Goal: Information Seeking & Learning: Learn about a topic

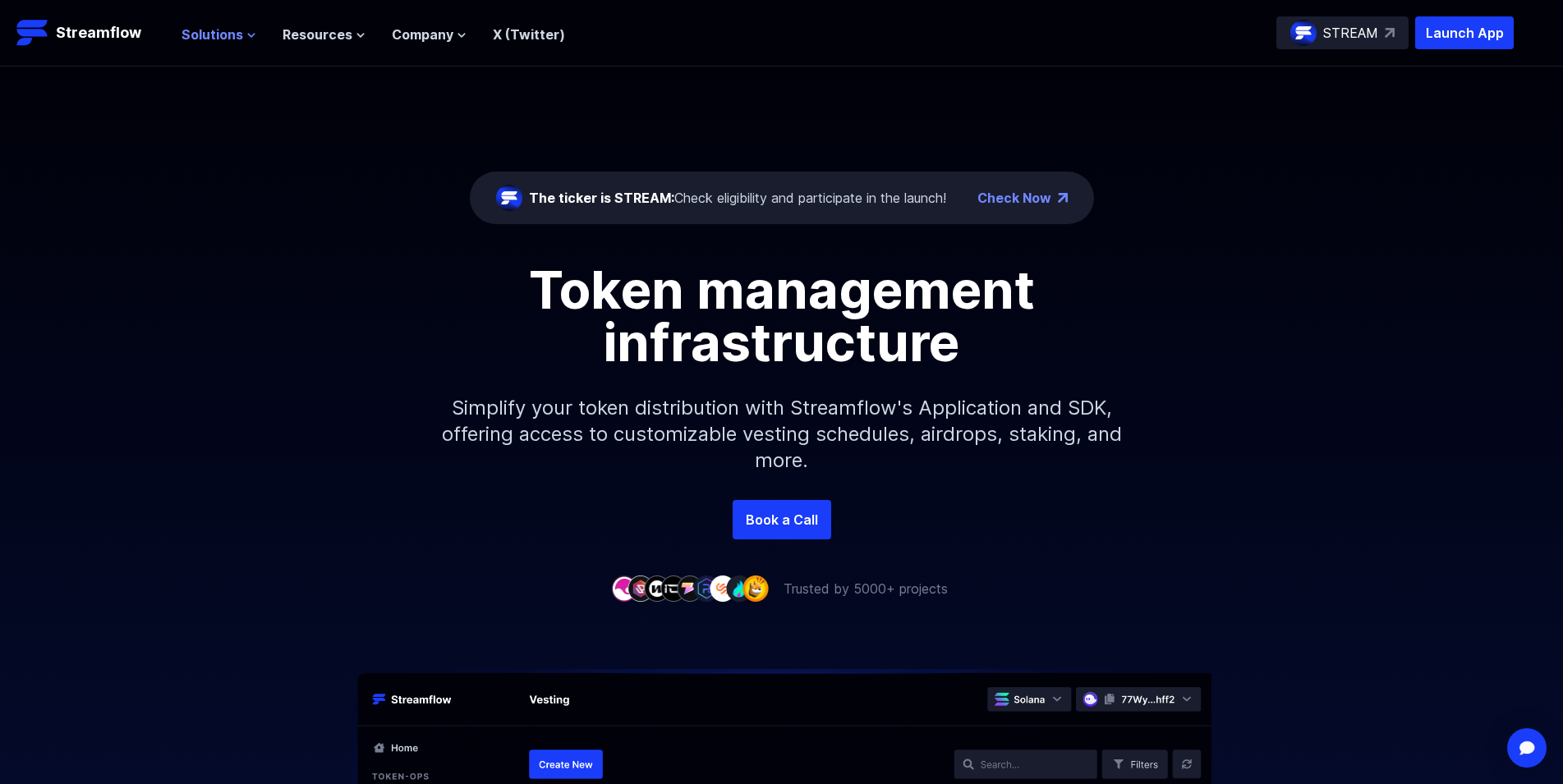
click at [208, 25] on span "Solutions" at bounding box center [213, 35] width 62 height 19
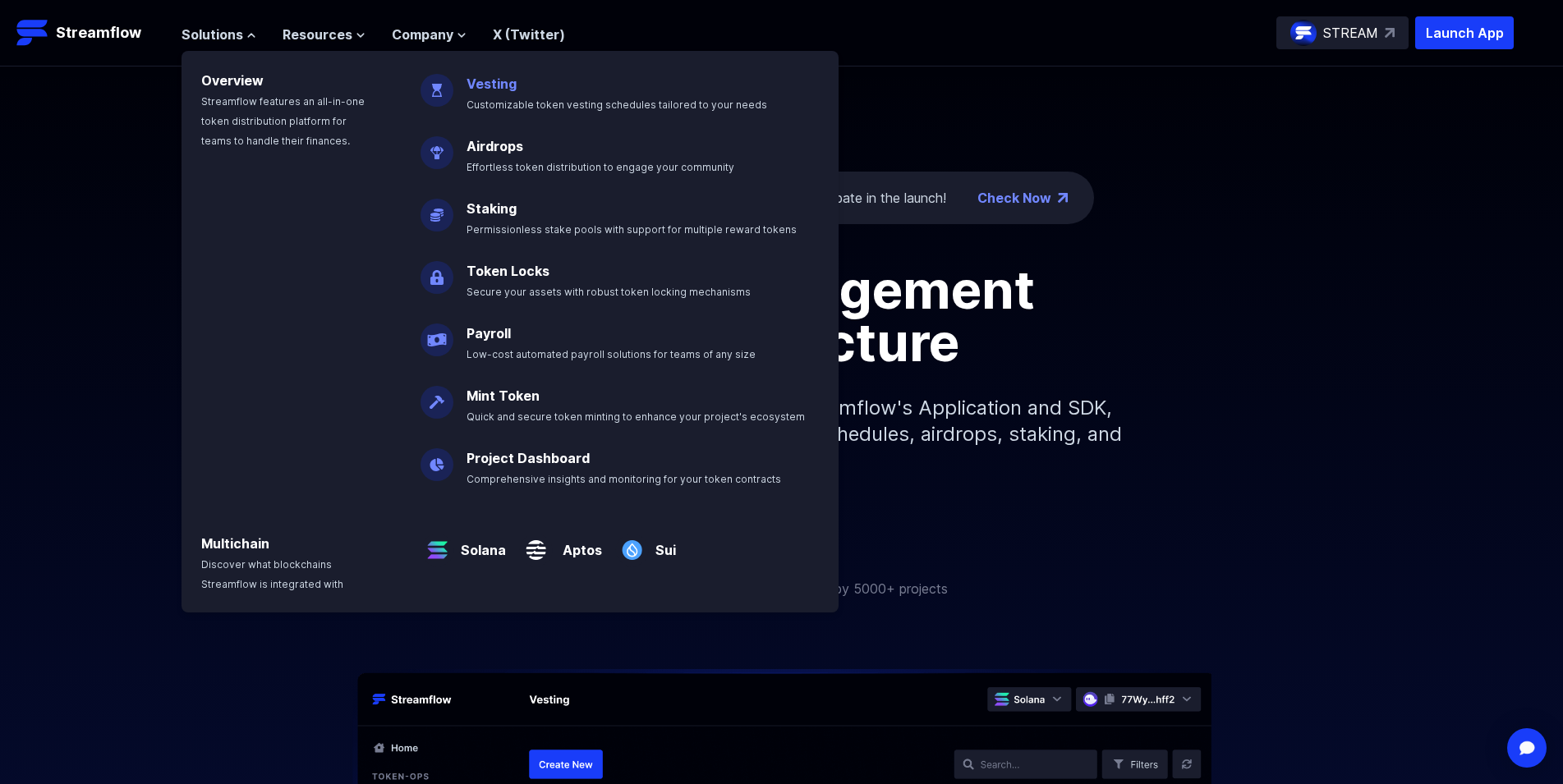
click at [489, 80] on link "Vesting" at bounding box center [492, 83] width 51 height 17
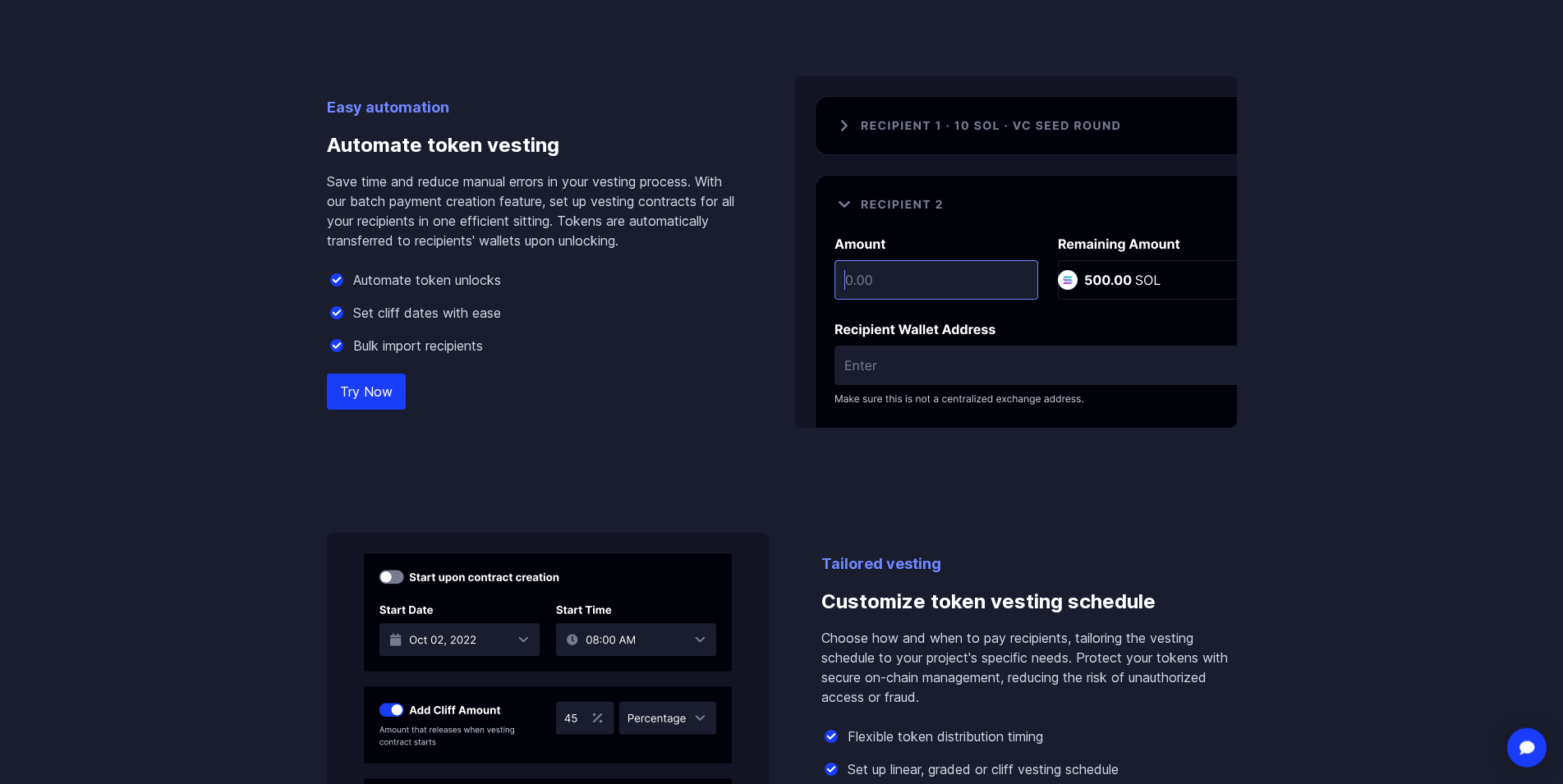
scroll to position [1089, 0]
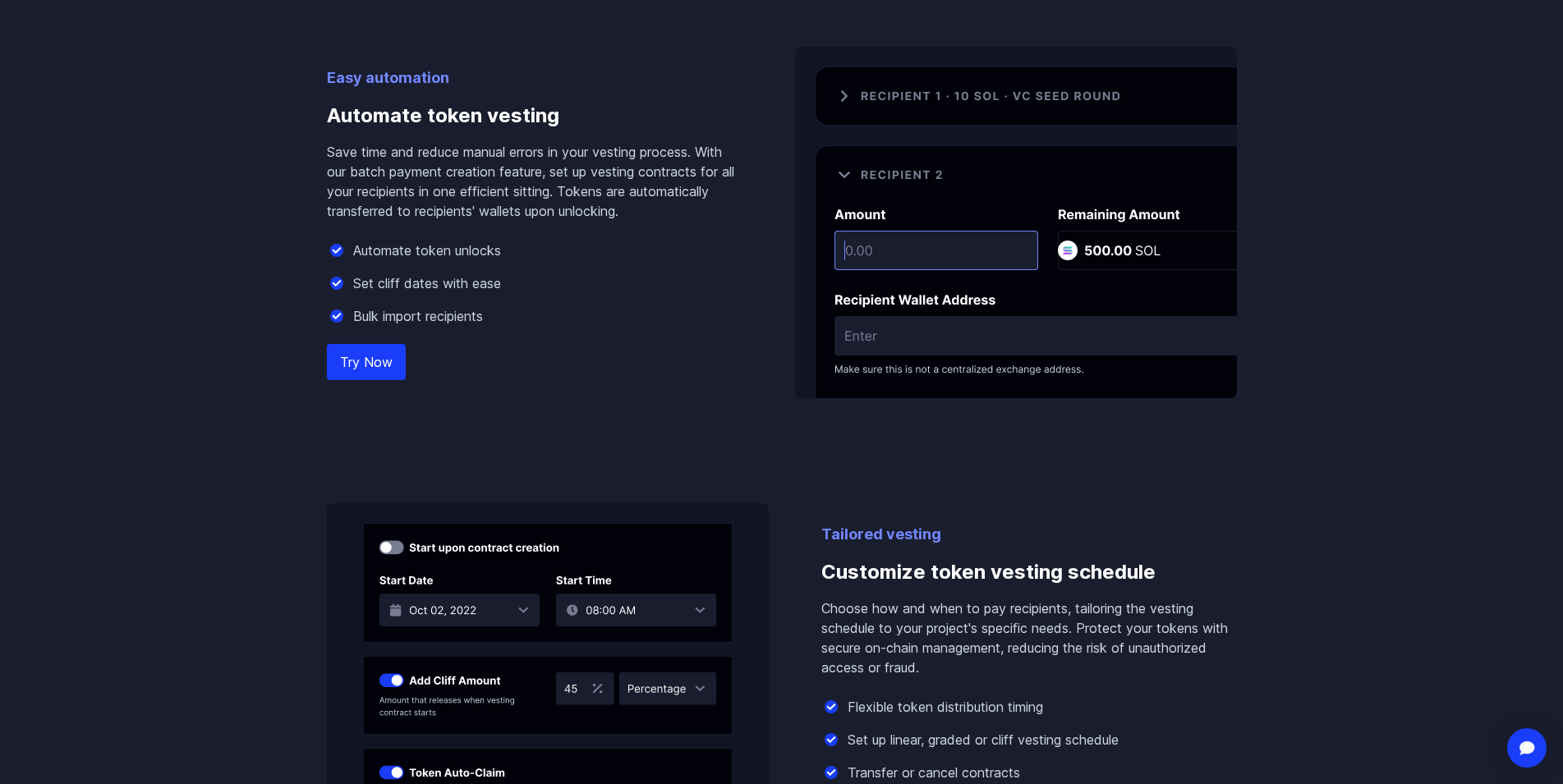
click at [961, 230] on img at bounding box center [1016, 222] width 442 height 352
click at [937, 244] on img at bounding box center [1016, 222] width 442 height 352
click at [364, 346] on link "Try Now" at bounding box center [366, 361] width 79 height 36
